Goal: Find specific page/section: Find specific page/section

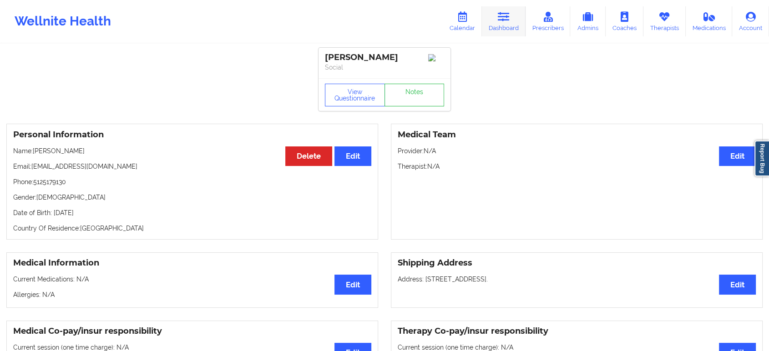
click at [510, 18] on icon at bounding box center [504, 17] width 12 height 10
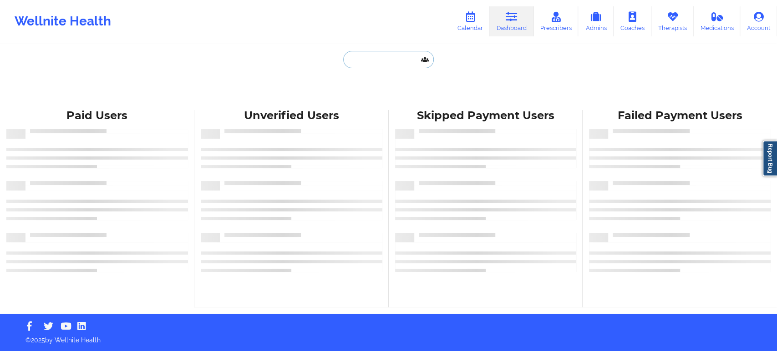
click at [393, 64] on input "text" at bounding box center [388, 59] width 90 height 17
paste input "[PERSON_NAME]"
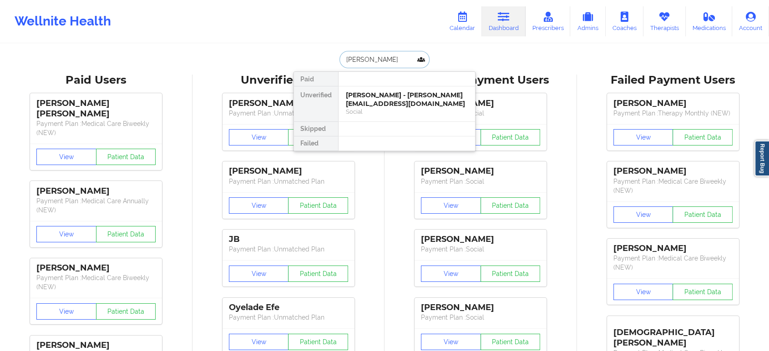
type input "[PERSON_NAME]"
click at [393, 107] on div "[PERSON_NAME] - [PERSON_NAME][EMAIL_ADDRESS][DOMAIN_NAME]" at bounding box center [407, 99] width 122 height 17
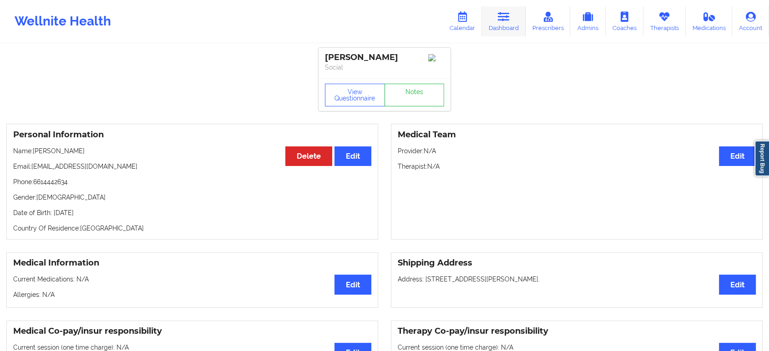
click at [511, 23] on link "Dashboard" at bounding box center [504, 21] width 44 height 30
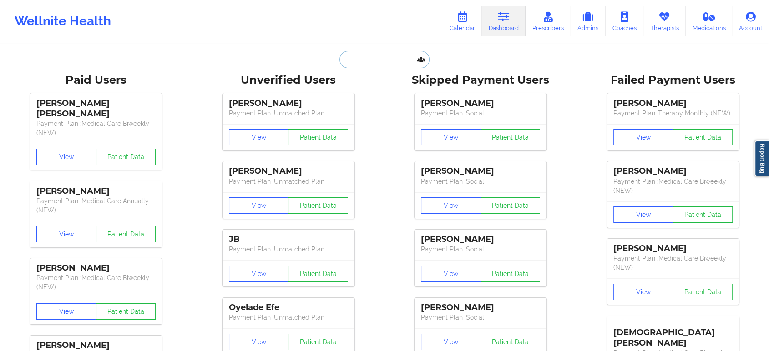
click at [391, 64] on input "text" at bounding box center [384, 59] width 90 height 17
paste input "[PERSON_NAME][EMAIL_ADDRESS][DOMAIN_NAME]"
type input "[PERSON_NAME][EMAIL_ADDRESS][DOMAIN_NAME]"
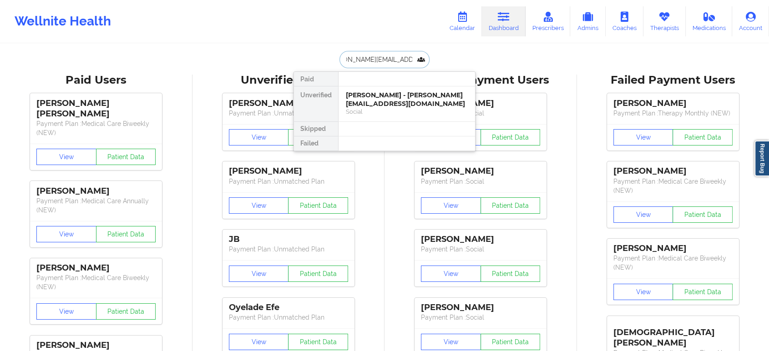
click at [404, 105] on div "[PERSON_NAME] - [PERSON_NAME][EMAIL_ADDRESS][DOMAIN_NAME]" at bounding box center [407, 99] width 122 height 17
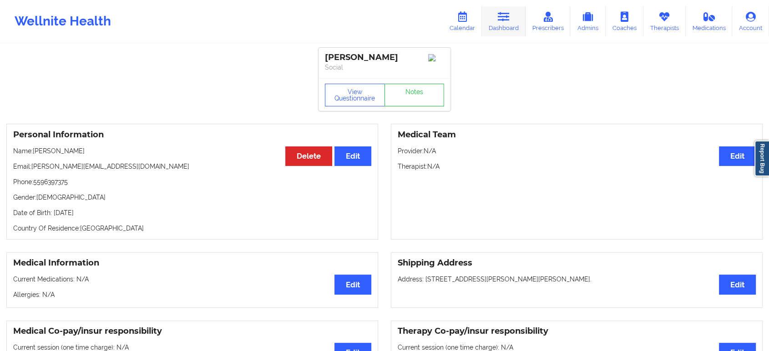
click at [513, 14] on link "Dashboard" at bounding box center [504, 21] width 44 height 30
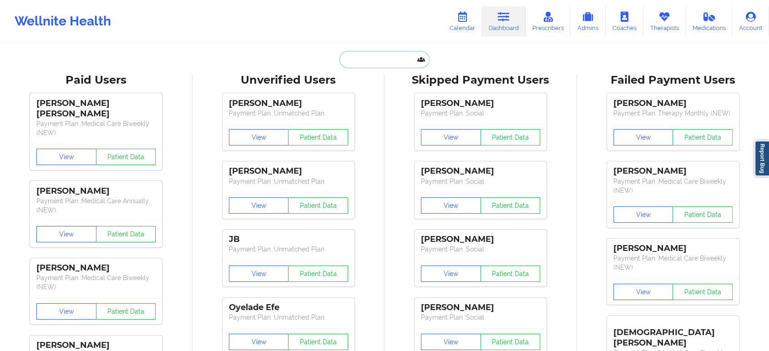
click at [401, 60] on input "text" at bounding box center [384, 59] width 90 height 17
paste input "[EMAIL_ADDRESS][DOMAIN_NAME]"
type input "[EMAIL_ADDRESS][DOMAIN_NAME]"
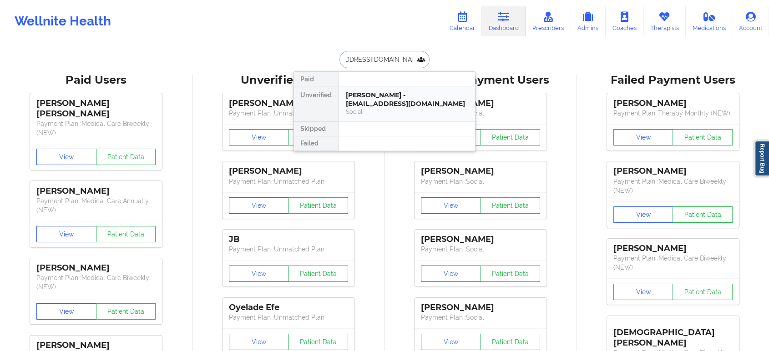
click at [366, 115] on div "Social" at bounding box center [407, 112] width 122 height 8
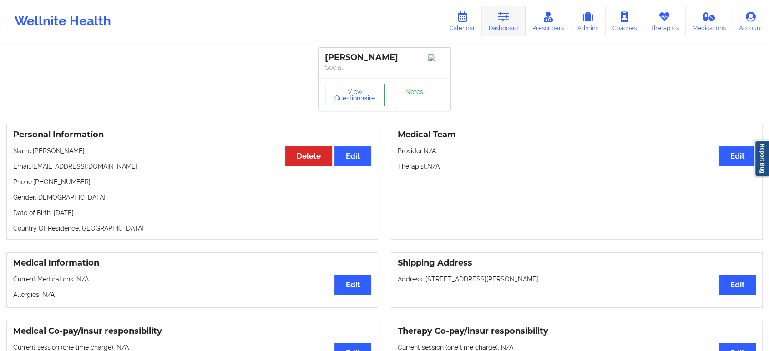
click at [503, 21] on icon at bounding box center [504, 17] width 12 height 10
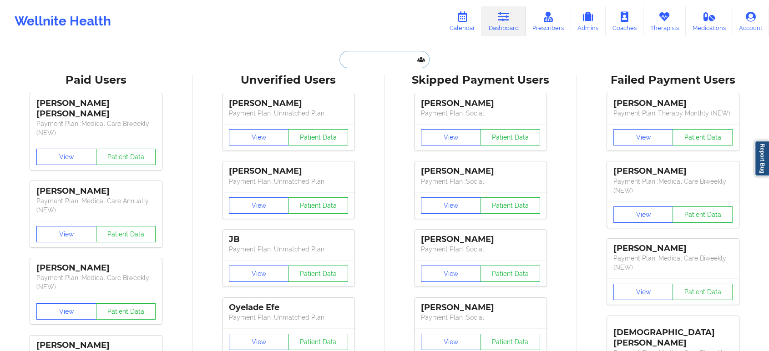
click at [399, 64] on input "text" at bounding box center [384, 59] width 90 height 17
paste input "[PERSON_NAME]"
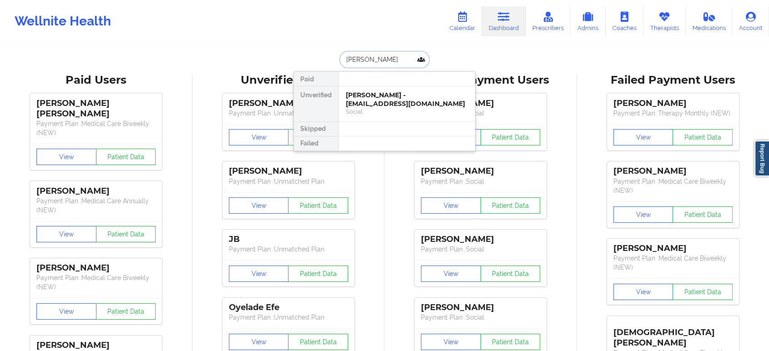
type input "[PERSON_NAME]"
click at [388, 83] on div at bounding box center [406, 79] width 137 height 15
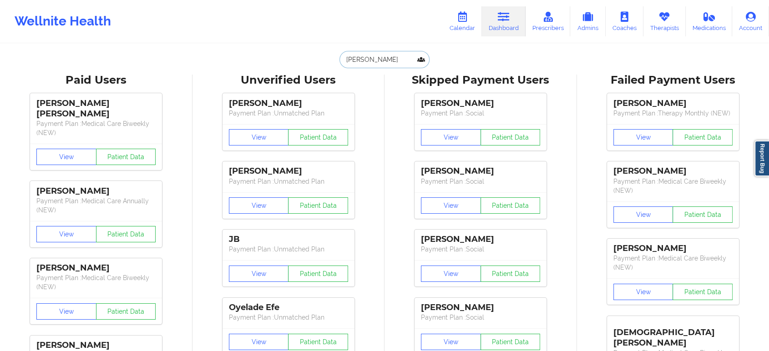
click at [389, 58] on input "[PERSON_NAME]" at bounding box center [384, 59] width 90 height 17
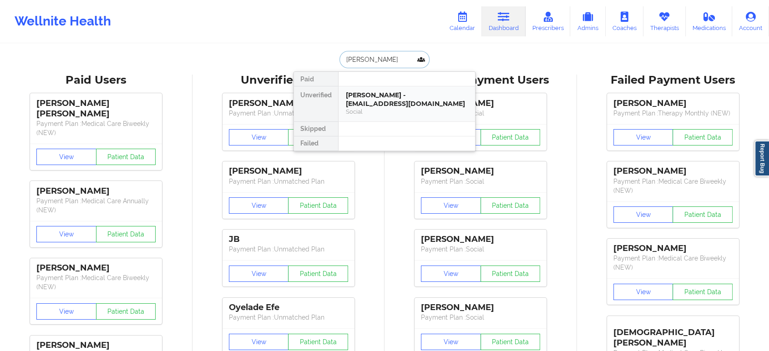
click at [382, 105] on div "[PERSON_NAME] - [EMAIL_ADDRESS][DOMAIN_NAME]" at bounding box center [407, 99] width 122 height 17
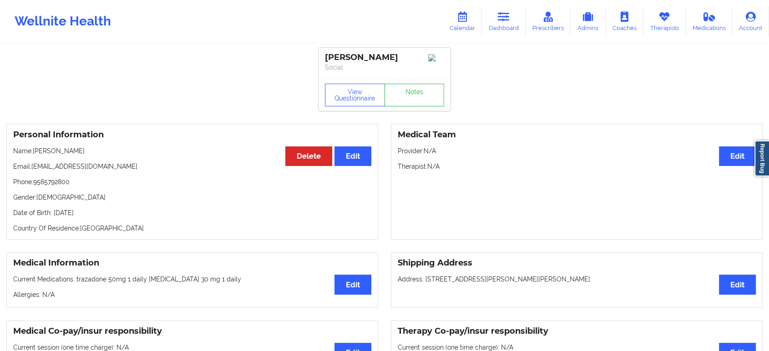
drag, startPoint x: 79, startPoint y: 154, endPoint x: 34, endPoint y: 152, distance: 45.6
click at [34, 152] on p "Name: [PERSON_NAME]" at bounding box center [192, 151] width 358 height 9
copy p "[PERSON_NAME]"
